Goal: Task Accomplishment & Management: Use online tool/utility

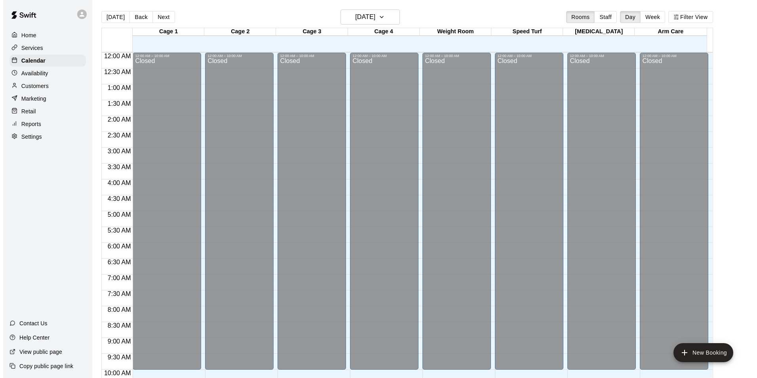
scroll to position [387, 0]
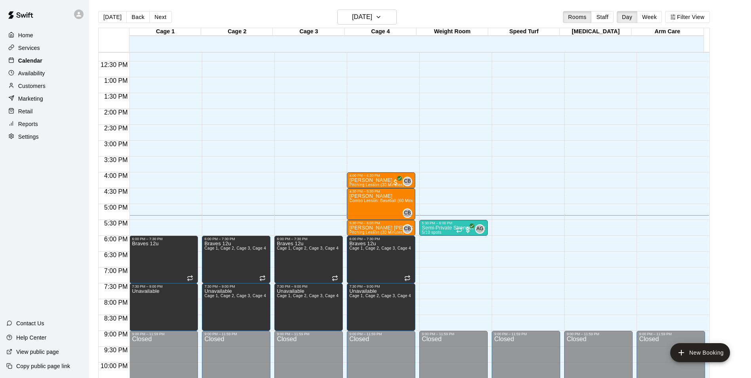
click at [41, 63] on p "Calendar" at bounding box center [30, 61] width 24 height 8
click at [42, 86] on p "Customers" at bounding box center [31, 86] width 27 height 8
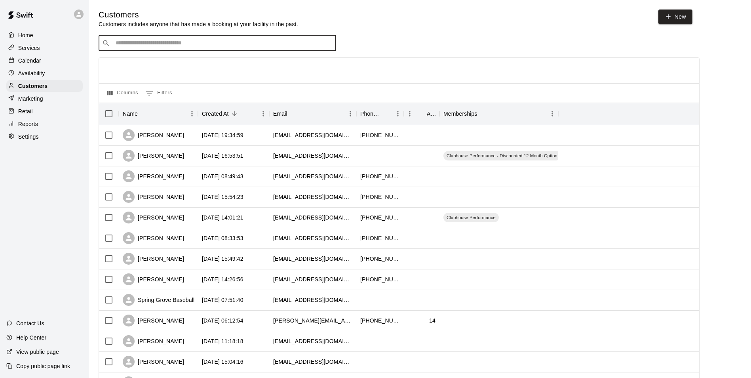
click at [179, 41] on input "Search customers by name or email" at bounding box center [222, 43] width 219 height 8
type input "*****"
click at [143, 60] on p "[PERSON_NAME]" at bounding box center [145, 61] width 48 height 8
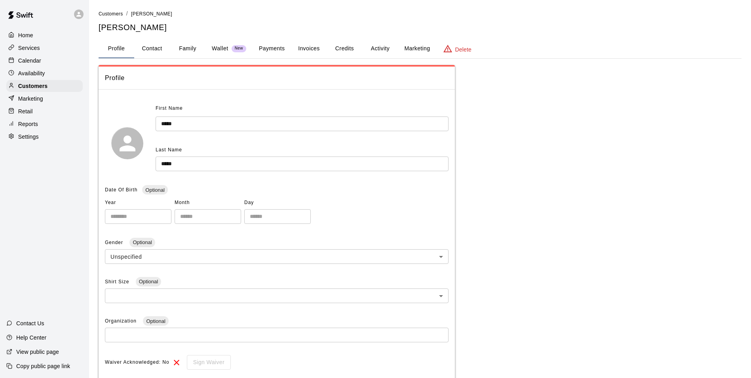
click at [269, 49] on button "Payments" at bounding box center [272, 48] width 38 height 19
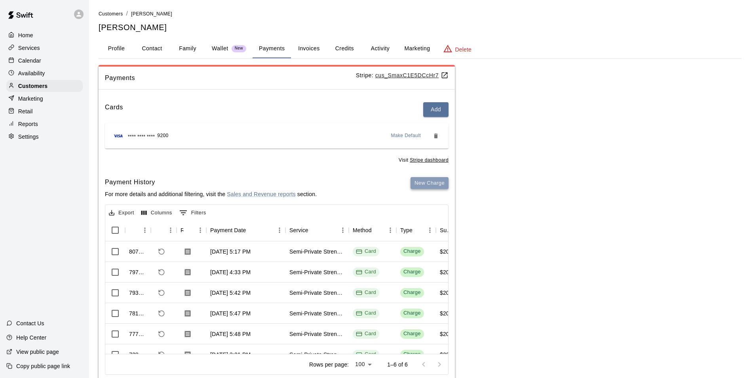
click at [424, 186] on button "New Charge" at bounding box center [430, 183] width 38 height 12
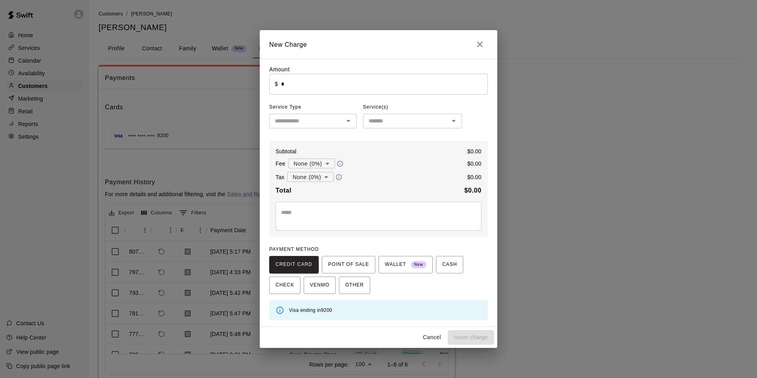
click at [282, 85] on input "*" at bounding box center [384, 84] width 207 height 21
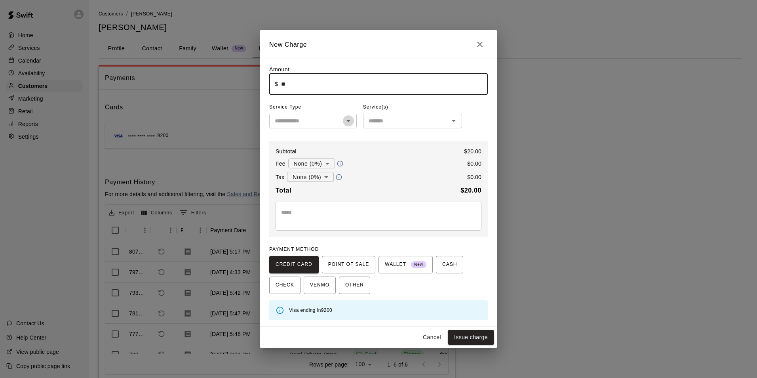
click at [347, 122] on icon "Open" at bounding box center [349, 121] width 10 height 10
type input "*****"
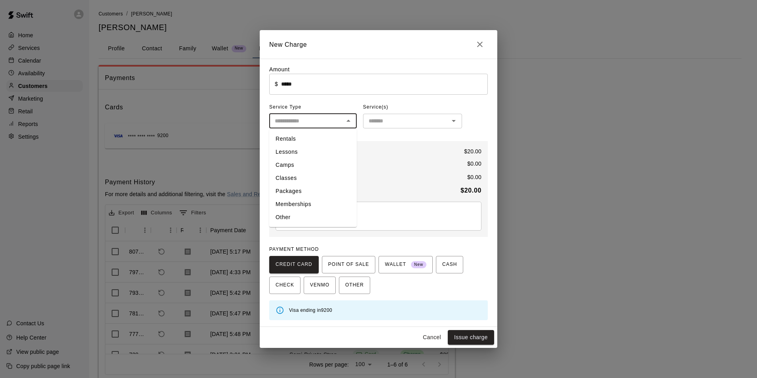
click at [301, 179] on li "Classes" at bounding box center [313, 178] width 88 height 13
type input "*******"
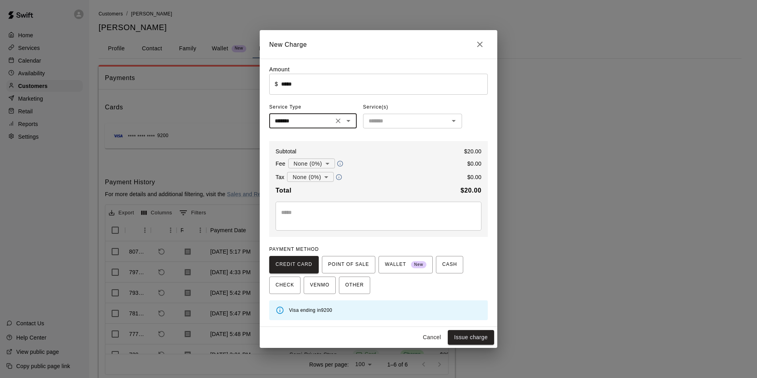
click at [386, 122] on input "text" at bounding box center [406, 121] width 81 height 10
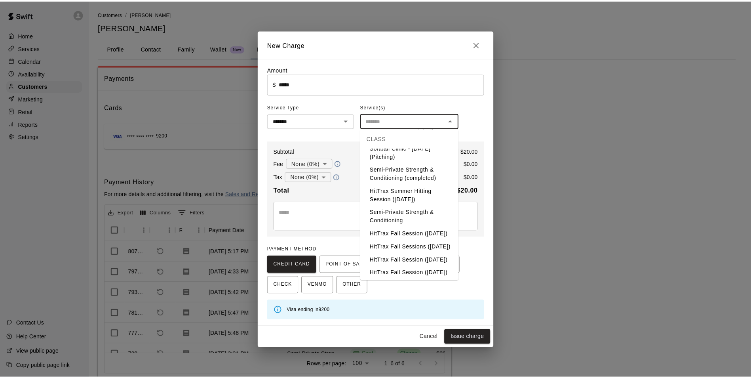
scroll to position [435, 0]
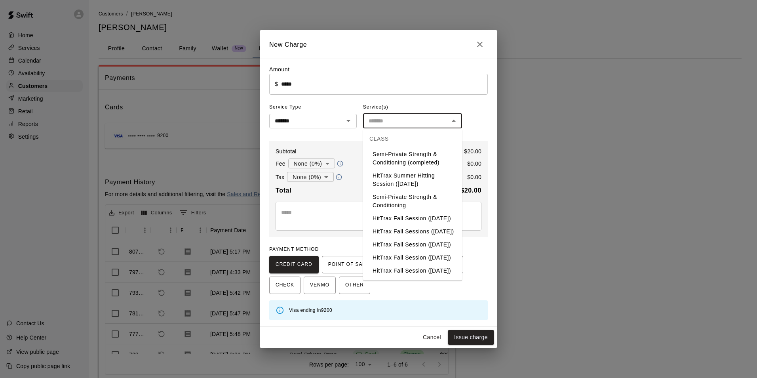
click at [392, 191] on li "Semi-Private Strength & Conditioning" at bounding box center [412, 201] width 99 height 21
type input "**********"
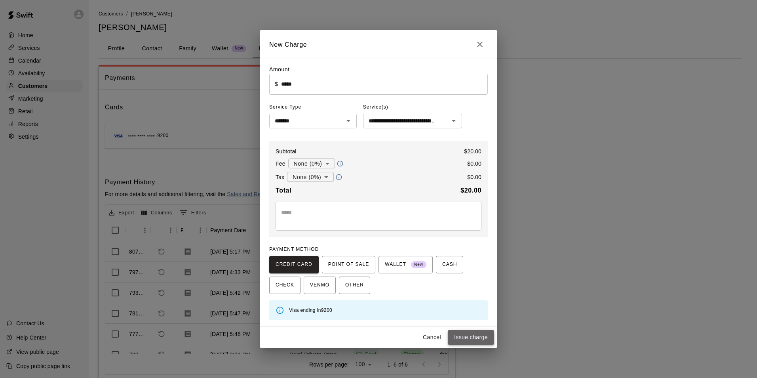
drag, startPoint x: 465, startPoint y: 343, endPoint x: 460, endPoint y: 339, distance: 5.9
click at [464, 342] on button "Issue charge" at bounding box center [471, 337] width 46 height 15
type input "*"
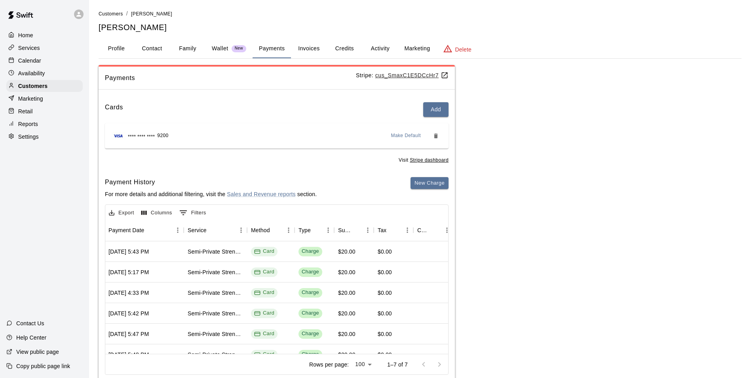
scroll to position [0, 0]
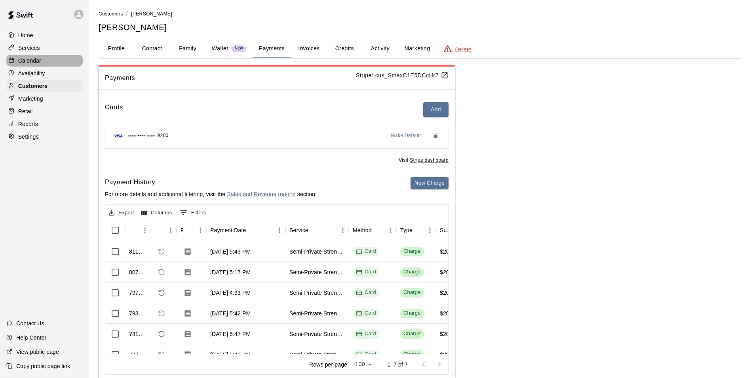
click at [45, 59] on div "Calendar" at bounding box center [44, 61] width 76 height 12
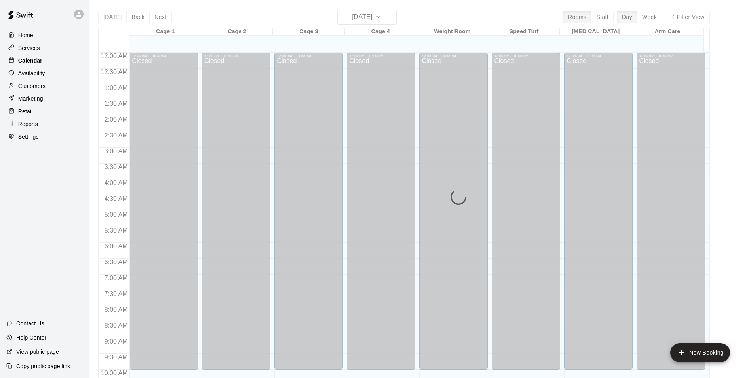
scroll to position [402, 0]
